Goal: Subscribe to service/newsletter

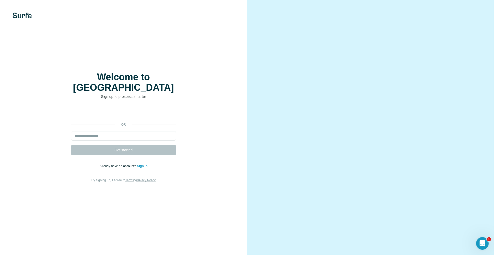
click at [23, 16] on img at bounding box center [22, 16] width 19 height 6
click at [101, 131] on input "email" at bounding box center [123, 135] width 105 height 9
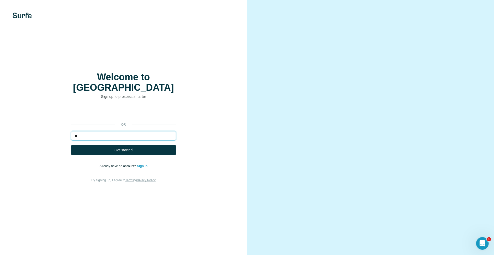
type input "*"
type input "**********"
click at [71, 145] on button "Get started" at bounding box center [123, 150] width 105 height 10
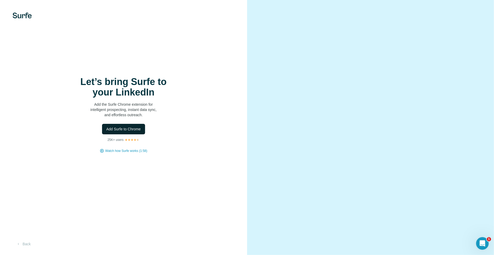
click at [118, 126] on span "Add Surfe to Chrome" at bounding box center [123, 128] width 35 height 5
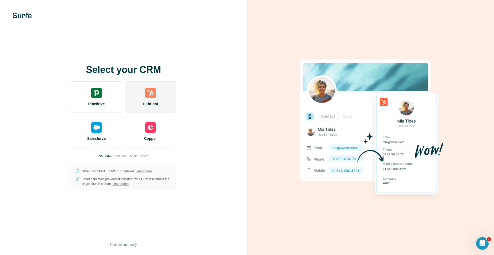
click at [155, 97] on img at bounding box center [150, 93] width 10 height 10
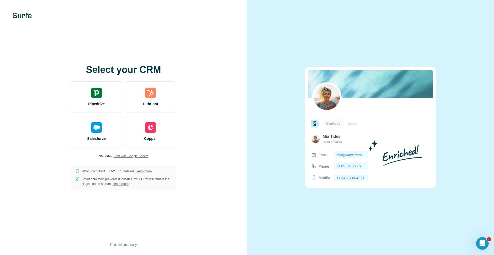
click at [130, 155] on span "Start with Google Sheets" at bounding box center [131, 156] width 35 height 5
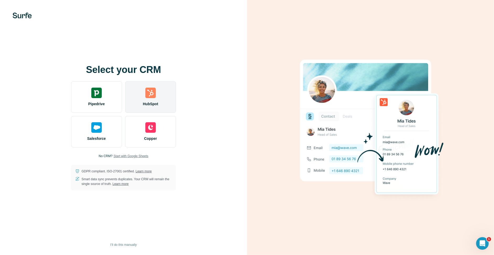
click at [144, 88] on div "HubSpot" at bounding box center [150, 96] width 51 height 31
drag, startPoint x: 157, startPoint y: 97, endPoint x: 154, endPoint y: 94, distance: 3.3
click at [157, 97] on div "HubSpot" at bounding box center [150, 96] width 51 height 31
